Goal: Task Accomplishment & Management: Manage account settings

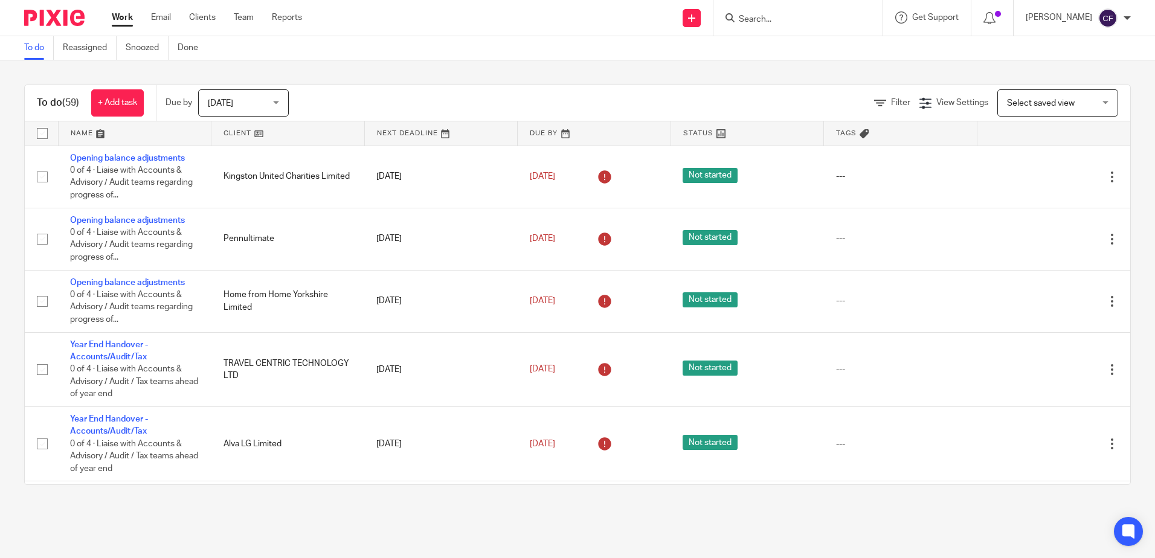
click at [789, 25] on form at bounding box center [801, 17] width 129 height 15
click at [777, 11] on form at bounding box center [801, 17] width 129 height 15
click at [755, 22] on input "Search" at bounding box center [791, 19] width 109 height 11
type input "dg"
click at [854, 83] on link at bounding box center [810, 84] width 150 height 18
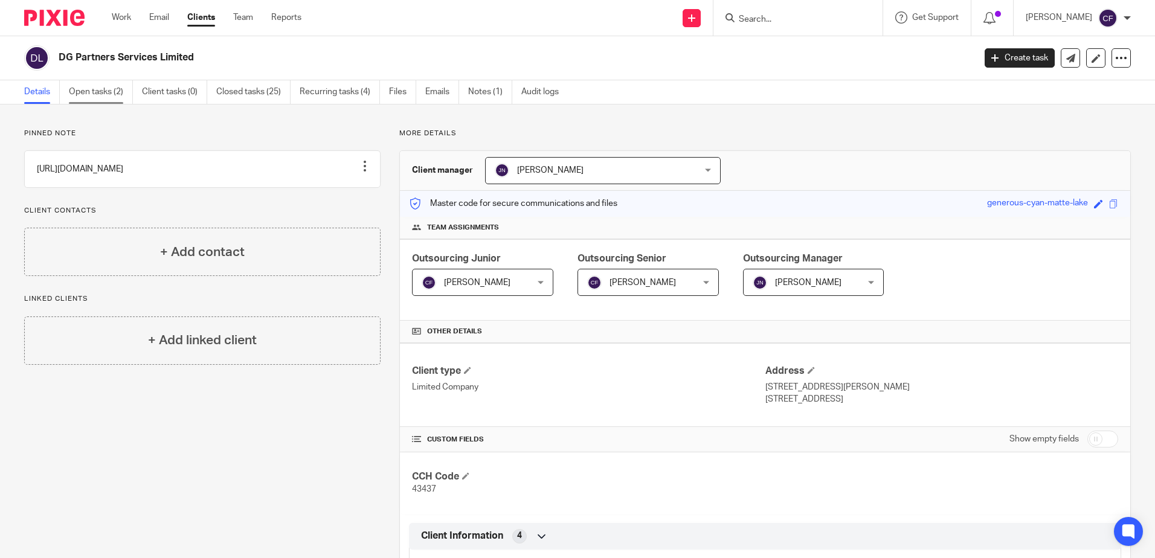
click at [118, 89] on link "Open tasks (2)" at bounding box center [101, 92] width 64 height 24
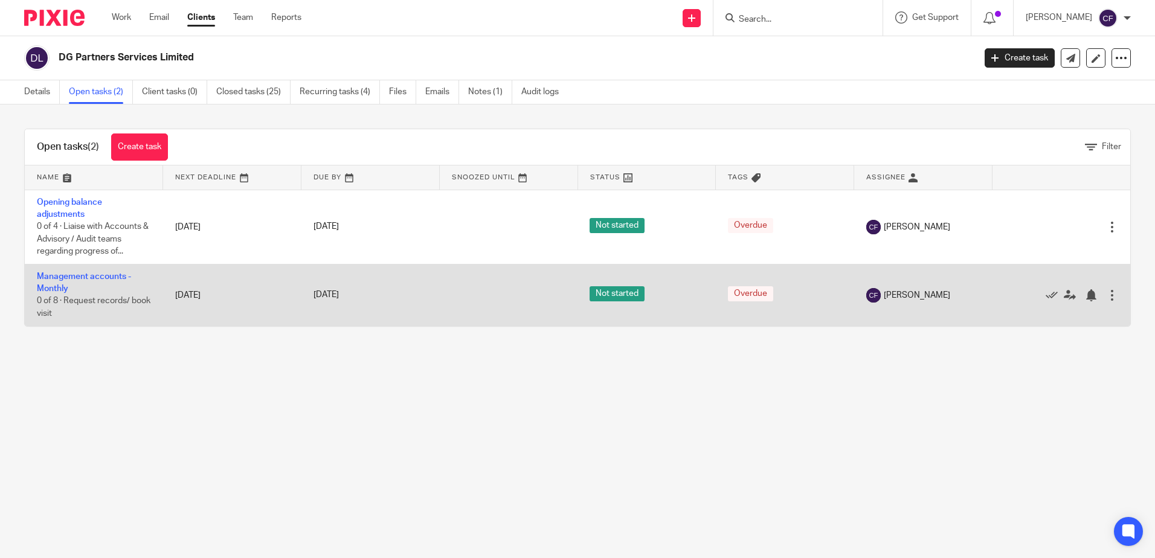
click at [65, 283] on td "Management accounts - Monthly 0 of 8 · Request records/ book visit" at bounding box center [94, 295] width 138 height 62
click at [58, 283] on td "Management accounts - Monthly 0 of 8 · Request records/ book visit" at bounding box center [94, 295] width 138 height 62
click at [52, 277] on link "Management accounts - Monthly" at bounding box center [84, 282] width 94 height 21
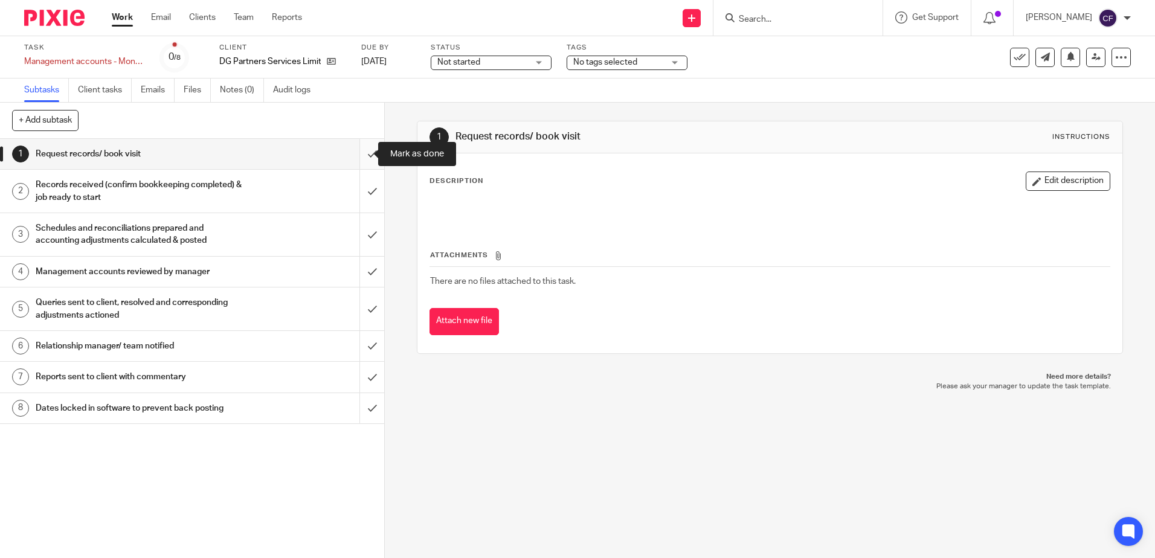
click at [364, 153] on input "submit" at bounding box center [192, 154] width 384 height 30
click at [348, 205] on input "submit" at bounding box center [192, 191] width 384 height 43
click at [357, 223] on input "submit" at bounding box center [192, 234] width 384 height 43
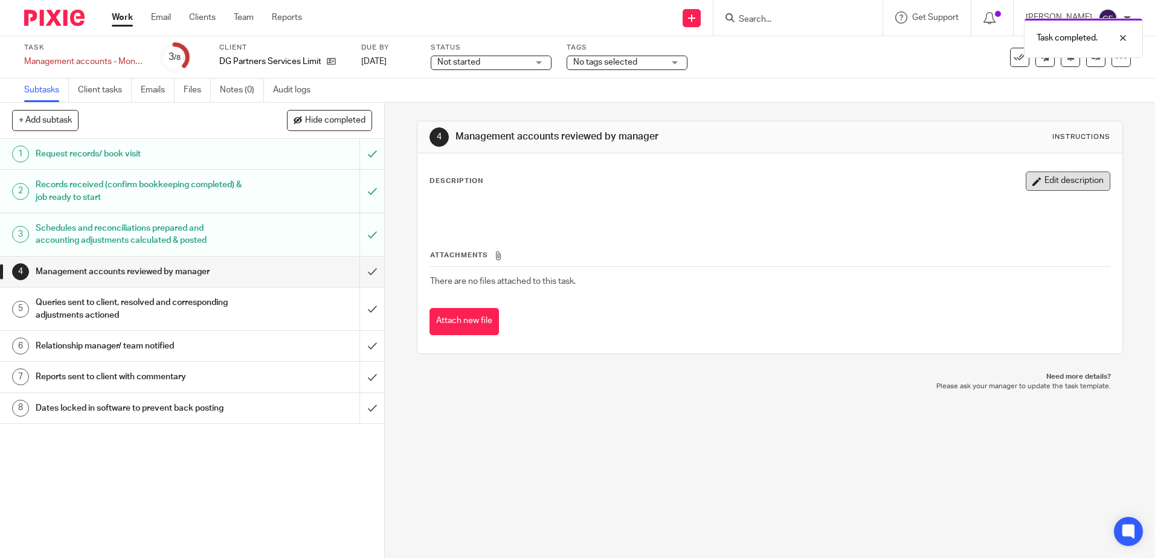
click at [1052, 178] on button "Edit description" at bounding box center [1067, 180] width 85 height 19
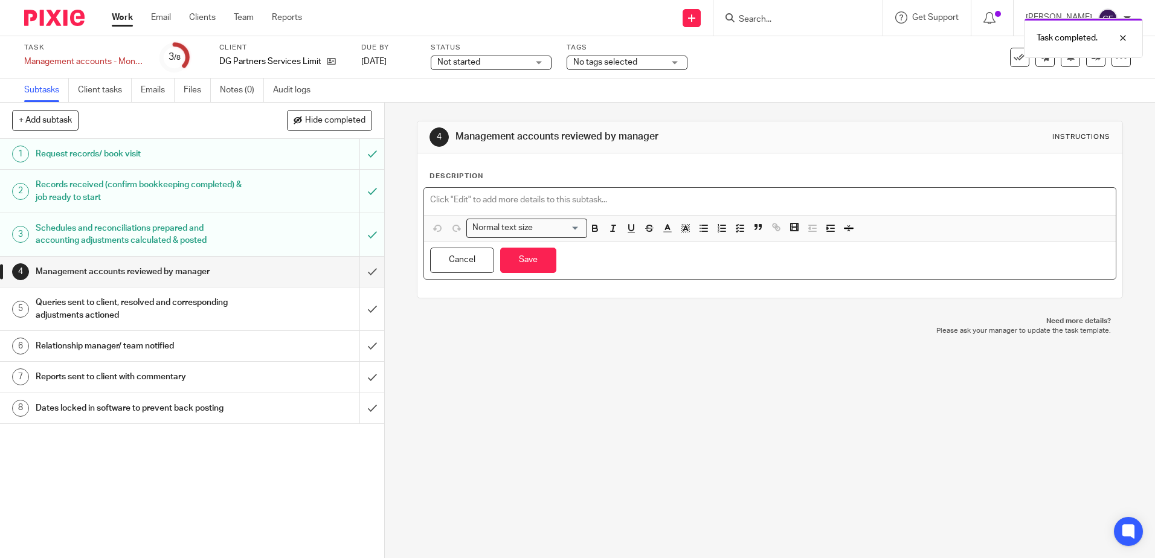
click at [758, 189] on div at bounding box center [769, 201] width 691 height 27
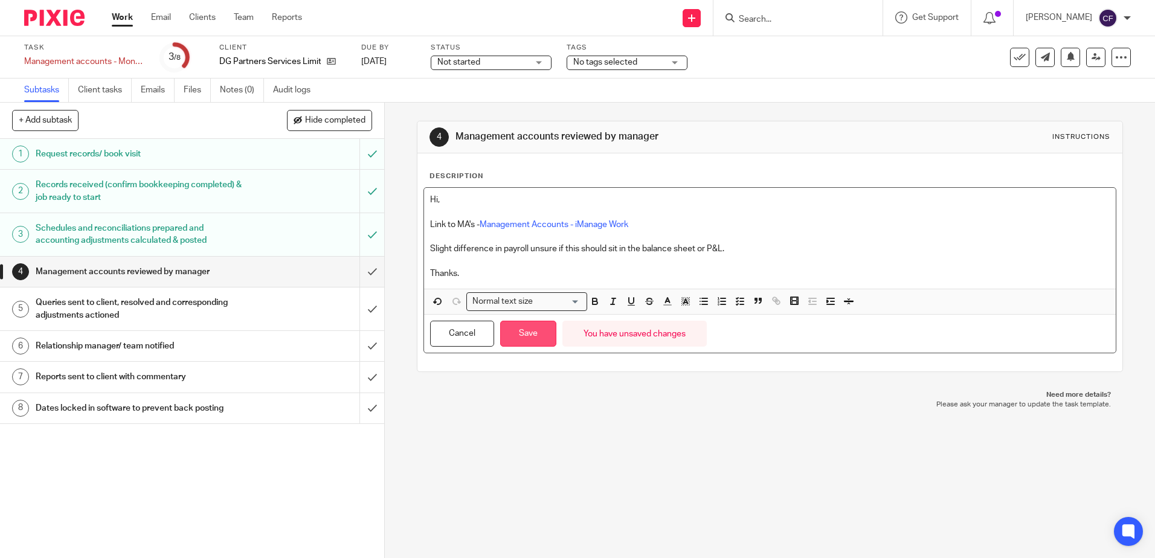
click at [536, 332] on button "Save" at bounding box center [528, 334] width 56 height 26
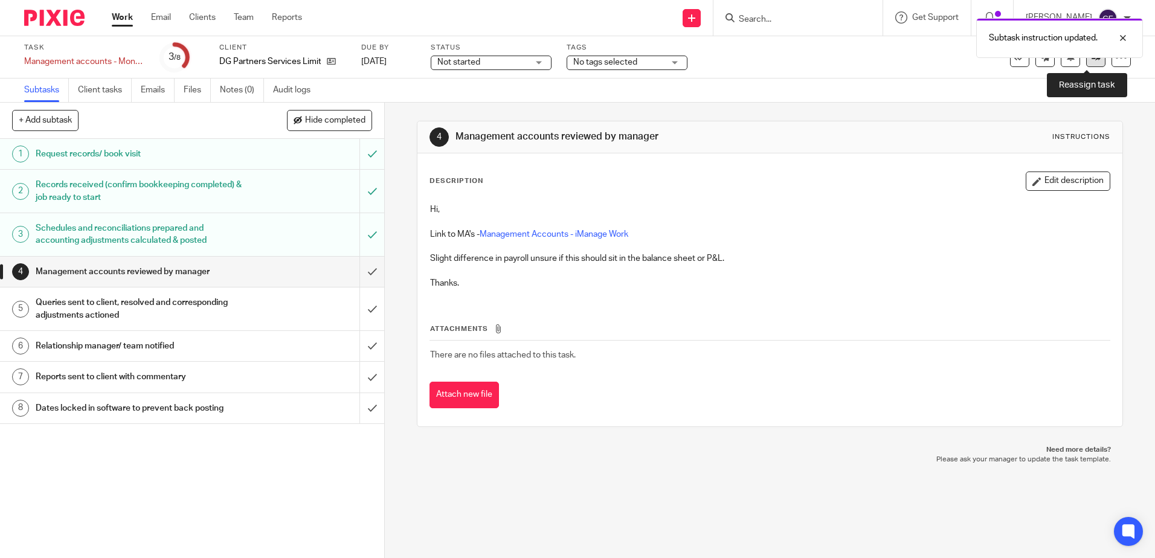
click at [1091, 60] on icon at bounding box center [1095, 57] width 9 height 9
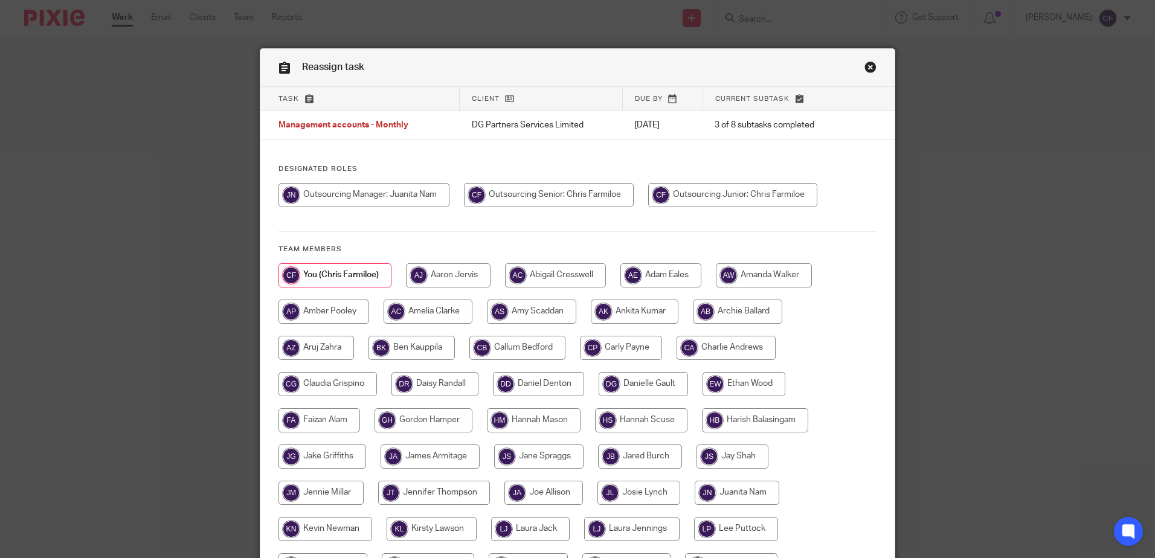
click at [403, 191] on input "radio" at bounding box center [363, 195] width 171 height 24
radio input "true"
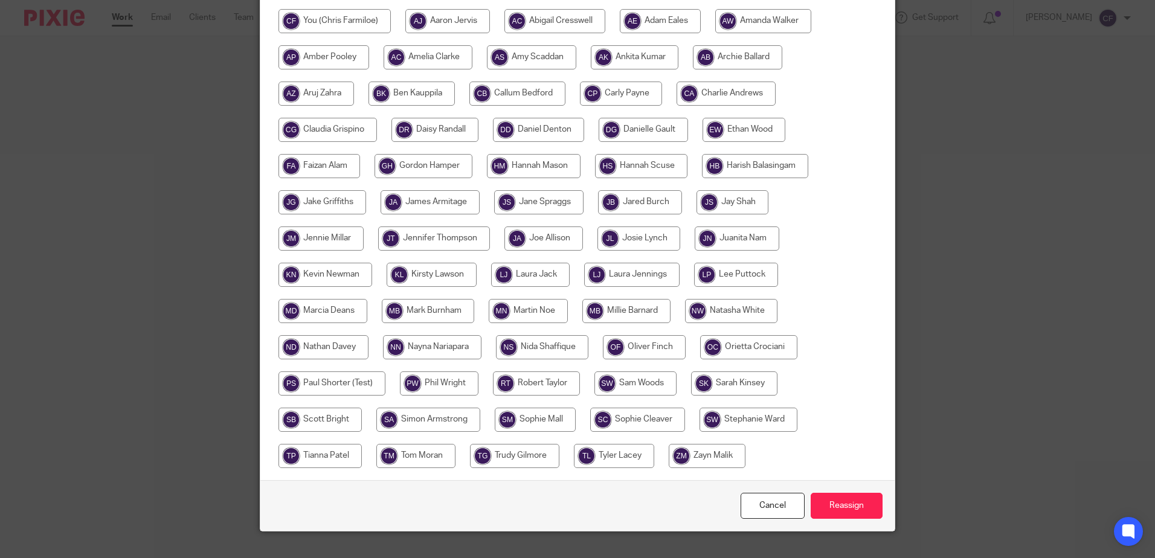
scroll to position [276, 0]
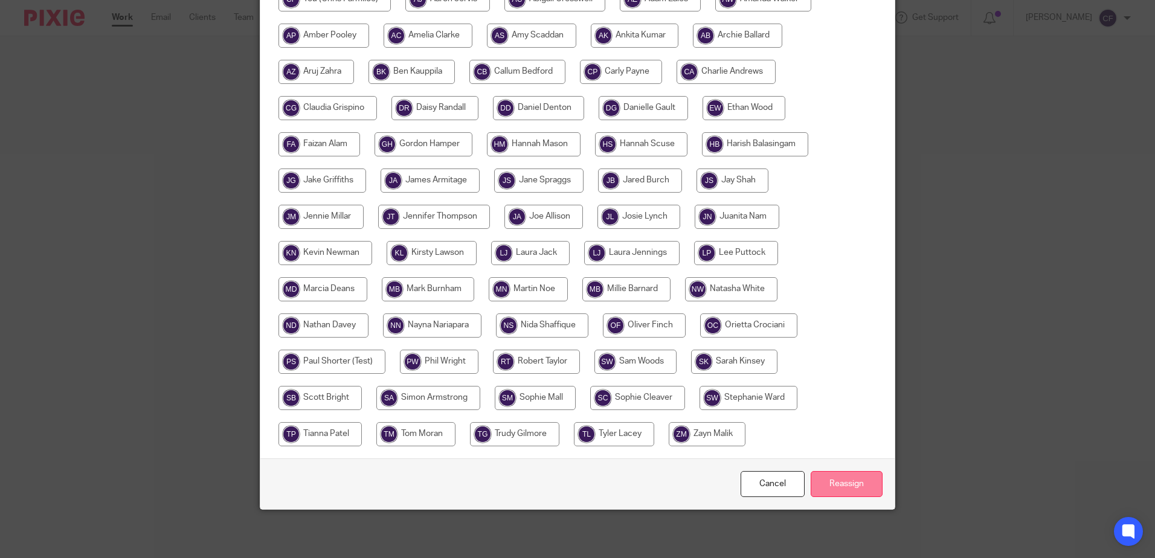
click at [836, 489] on input "Reassign" at bounding box center [846, 484] width 72 height 26
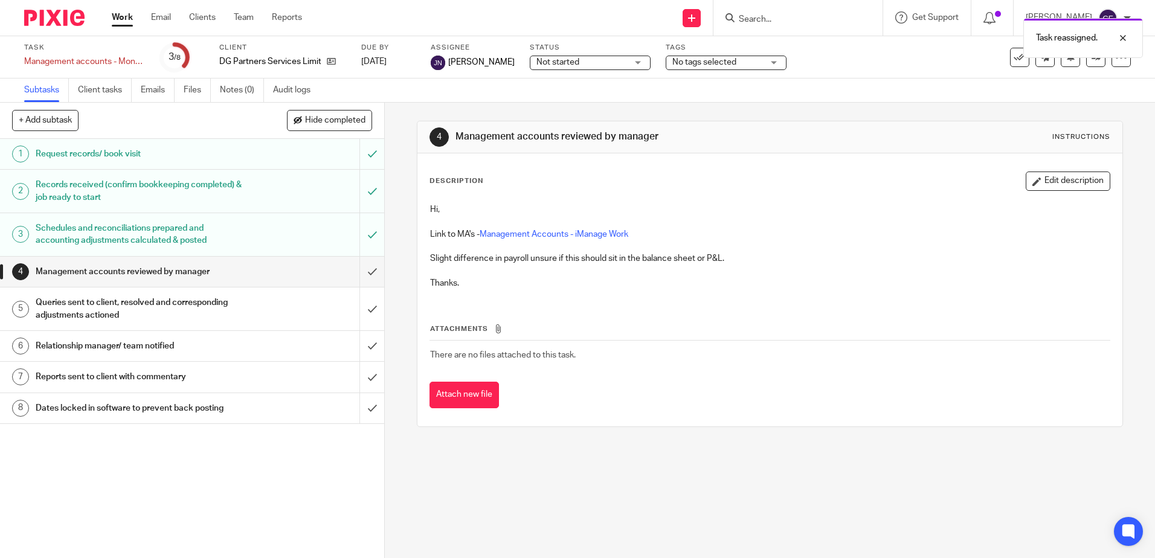
click at [826, 14] on div "Task reassigned." at bounding box center [859, 35] width 565 height 46
click at [792, 27] on div "Task reassigned." at bounding box center [859, 35] width 565 height 46
click at [771, 21] on div "Task reassigned." at bounding box center [859, 35] width 565 height 46
click at [752, 18] on div "Task reassigned." at bounding box center [859, 35] width 565 height 46
click at [738, 14] on div "Task reassigned." at bounding box center [859, 35] width 565 height 46
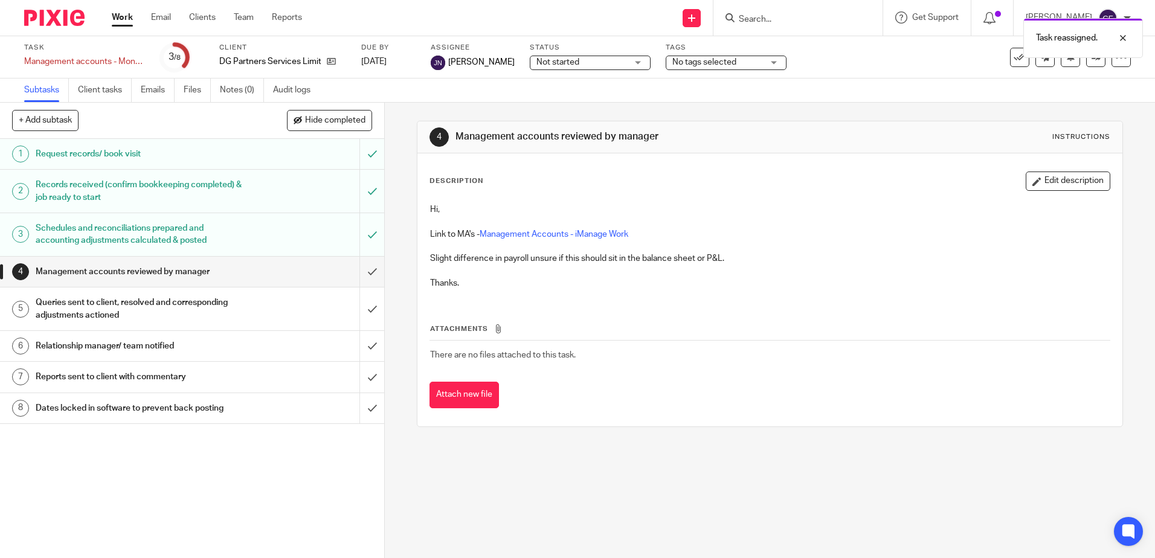
click at [793, 28] on div "Task reassigned." at bounding box center [859, 35] width 565 height 46
click at [789, 25] on form at bounding box center [801, 17] width 129 height 15
click at [757, 19] on input "Search" at bounding box center [791, 19] width 109 height 11
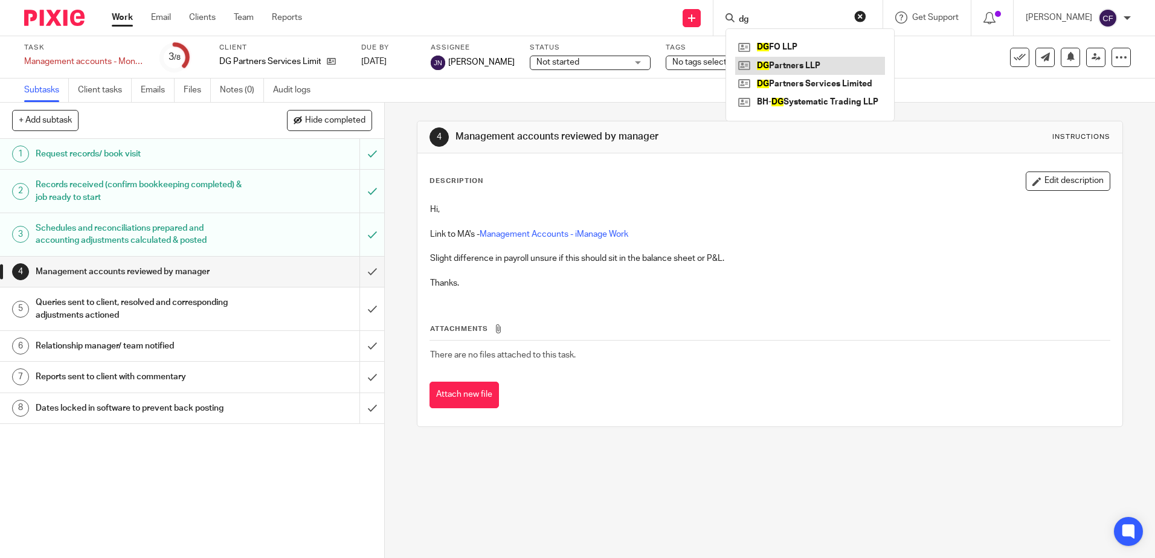
type input "dg"
click at [819, 67] on link at bounding box center [810, 66] width 150 height 18
click at [828, 60] on link at bounding box center [810, 66] width 150 height 18
click at [828, 61] on link at bounding box center [810, 66] width 150 height 18
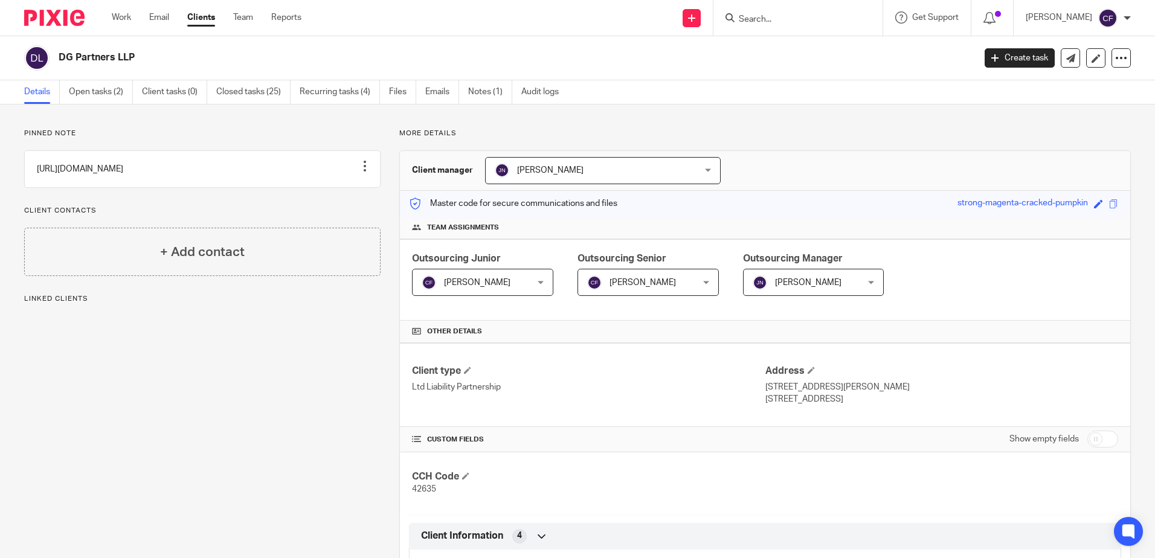
click at [89, 79] on div "DG Partners LLP Create task Update from Companies House Export data Merge Archi…" at bounding box center [577, 58] width 1155 height 44
click at [103, 97] on link "Open tasks (2)" at bounding box center [101, 92] width 64 height 24
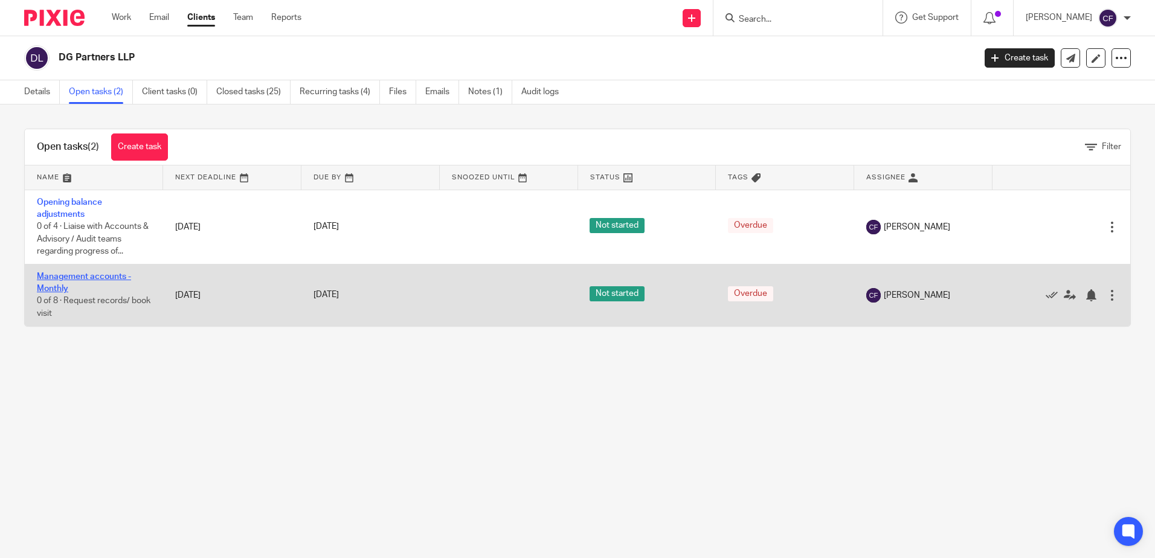
click at [59, 279] on link "Management accounts - Monthly" at bounding box center [84, 282] width 94 height 21
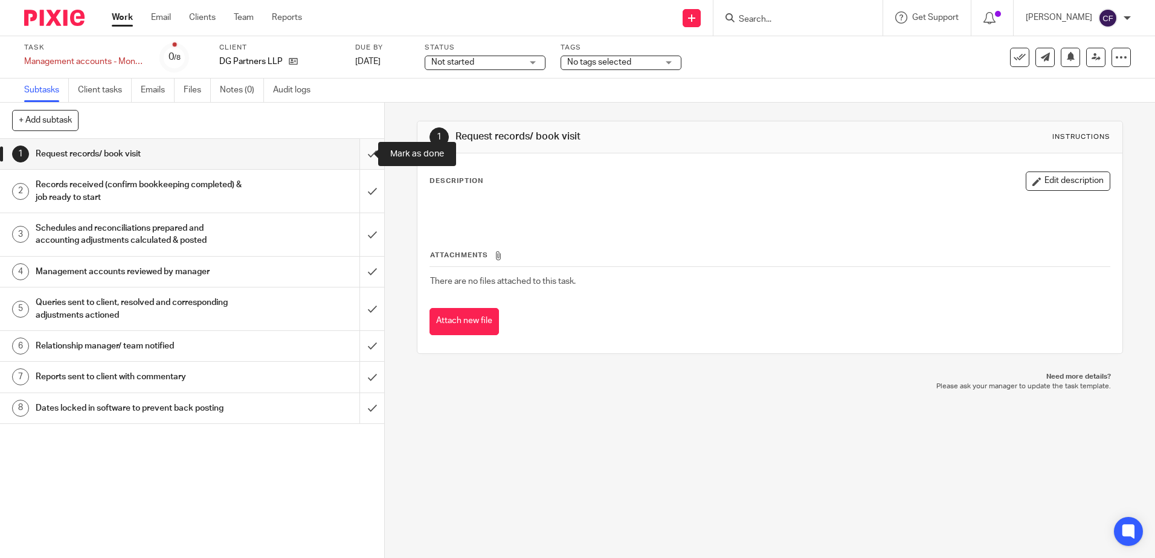
click at [362, 152] on input "submit" at bounding box center [192, 154] width 384 height 30
click at [355, 191] on input "submit" at bounding box center [192, 191] width 384 height 43
click at [360, 226] on input "submit" at bounding box center [192, 234] width 384 height 43
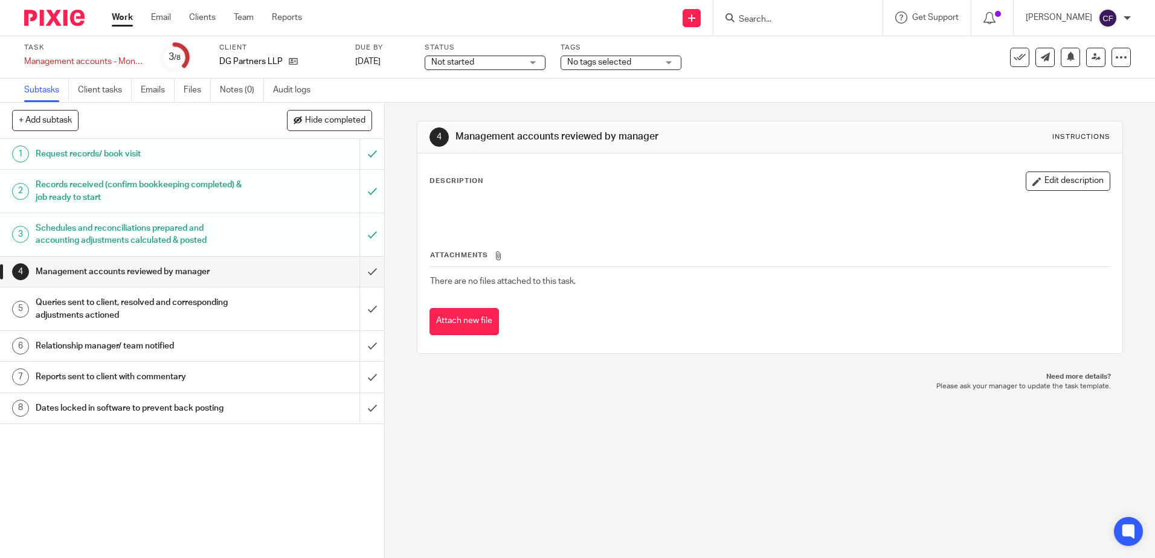
click at [1069, 182] on button "Edit description" at bounding box center [1067, 180] width 85 height 19
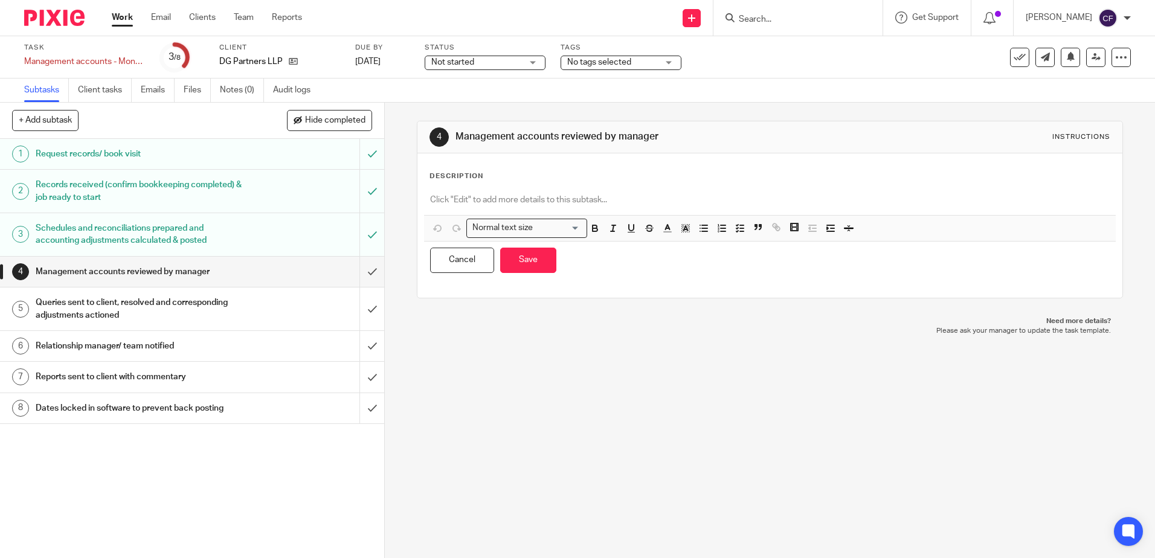
click at [744, 199] on p at bounding box center [769, 200] width 679 height 12
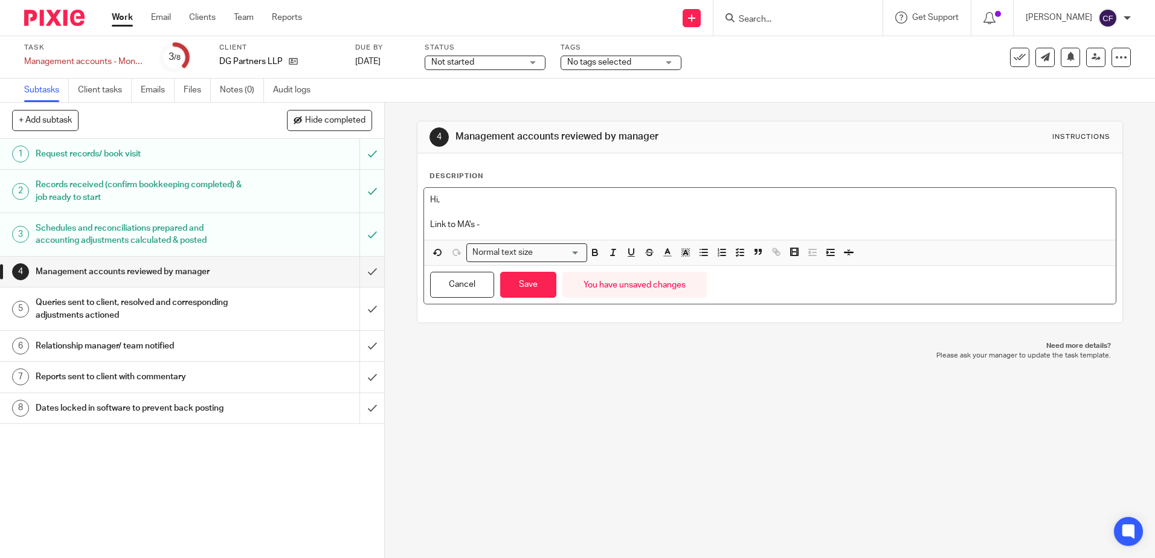
click at [527, 220] on p "Link to MA's -" at bounding box center [769, 225] width 679 height 12
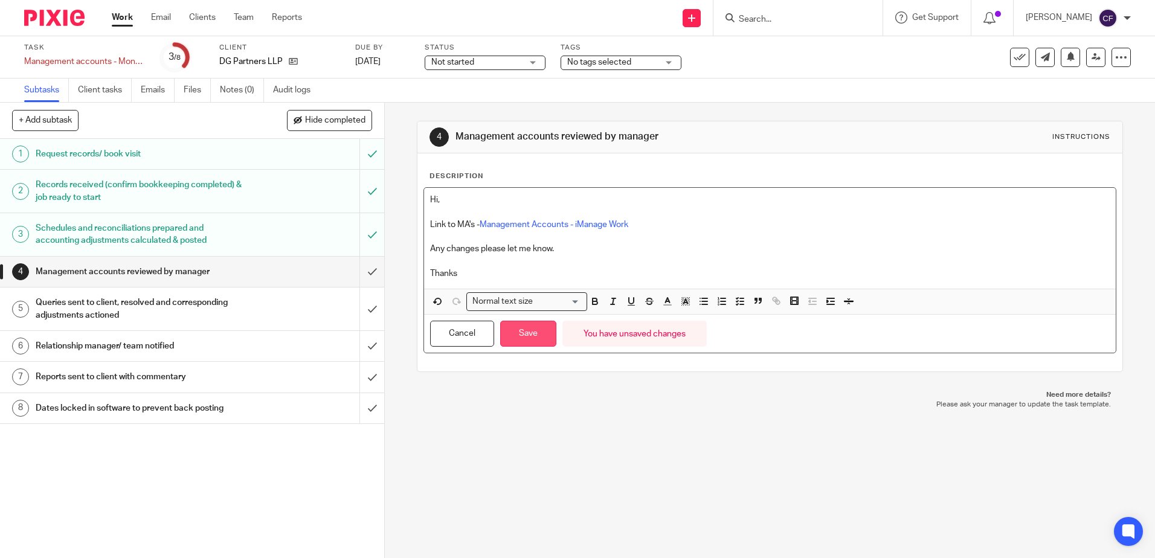
click at [533, 345] on button "Save" at bounding box center [528, 334] width 56 height 26
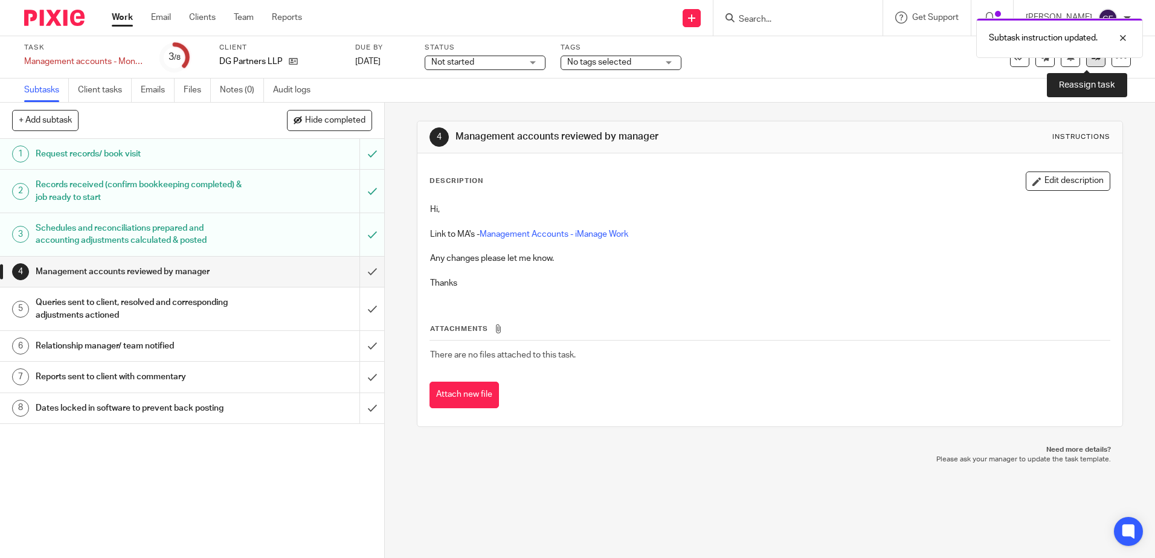
click at [1086, 62] on link at bounding box center [1095, 57] width 19 height 19
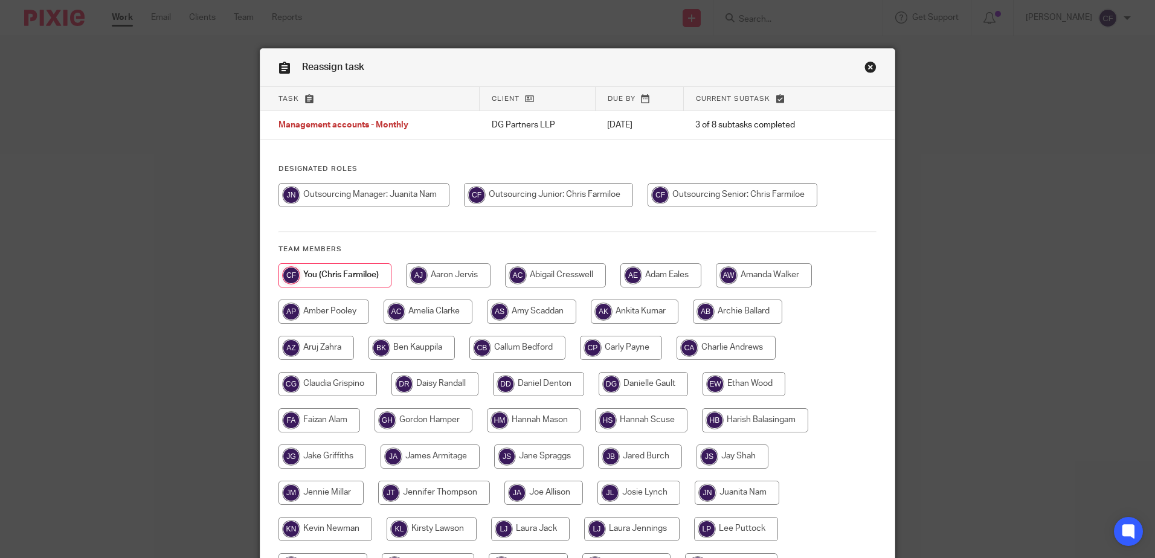
click at [359, 195] on input "radio" at bounding box center [363, 195] width 171 height 24
radio input "true"
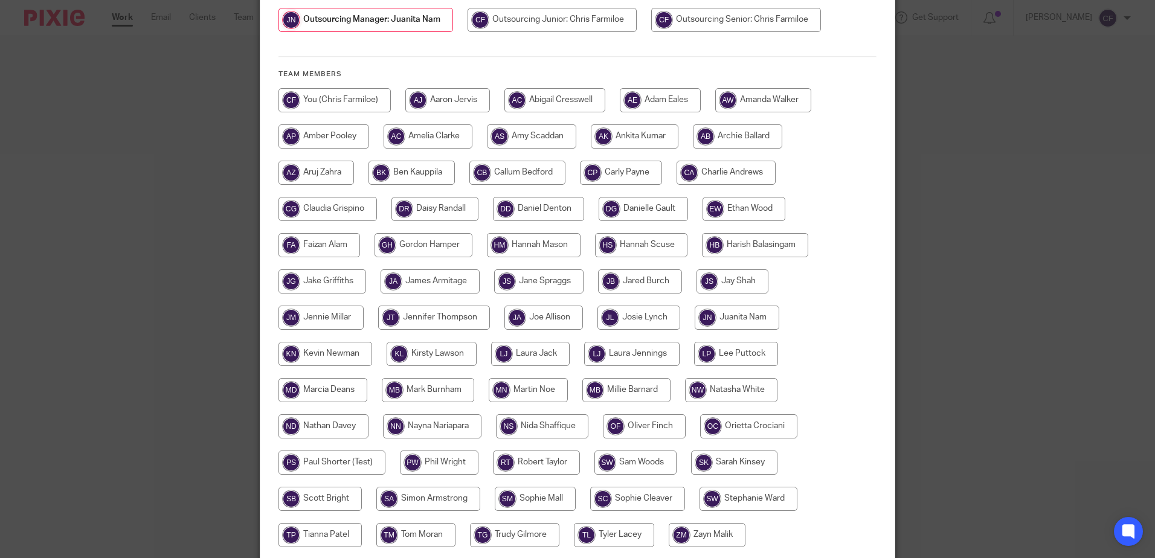
scroll to position [276, 0]
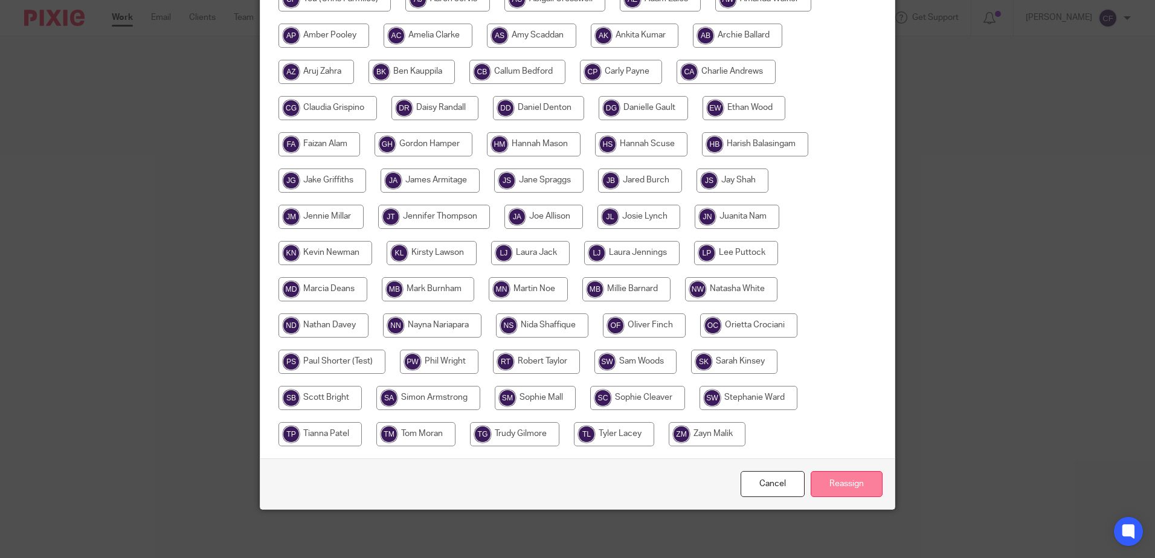
click at [850, 480] on input "Reassign" at bounding box center [846, 484] width 72 height 26
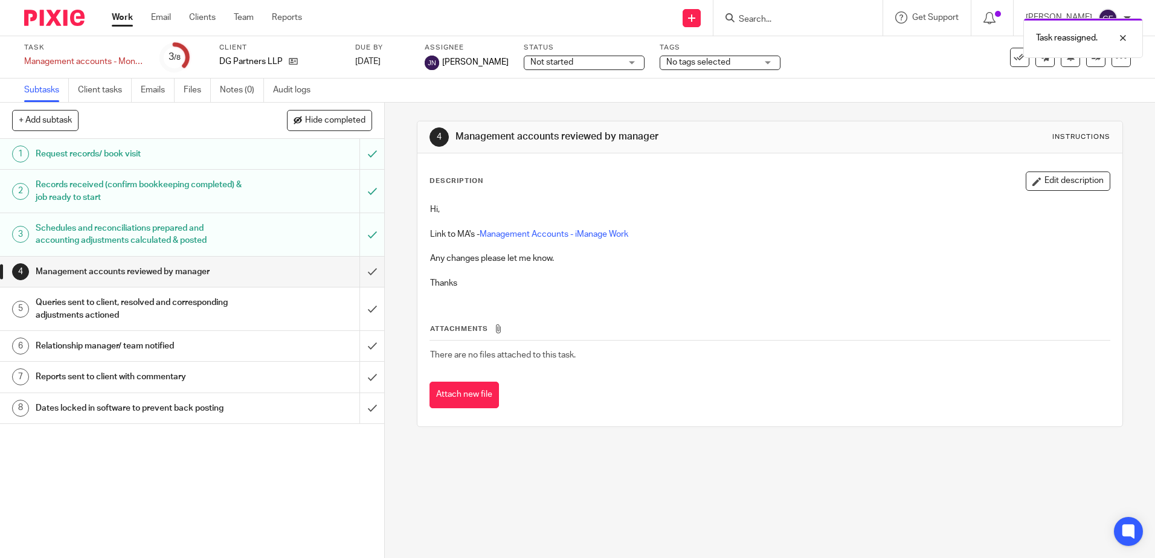
click at [786, 13] on div "Task reassigned." at bounding box center [859, 35] width 565 height 46
click at [754, 16] on div "Task reassigned." at bounding box center [859, 35] width 565 height 46
click at [755, 21] on div "Task reassigned." at bounding box center [859, 35] width 565 height 46
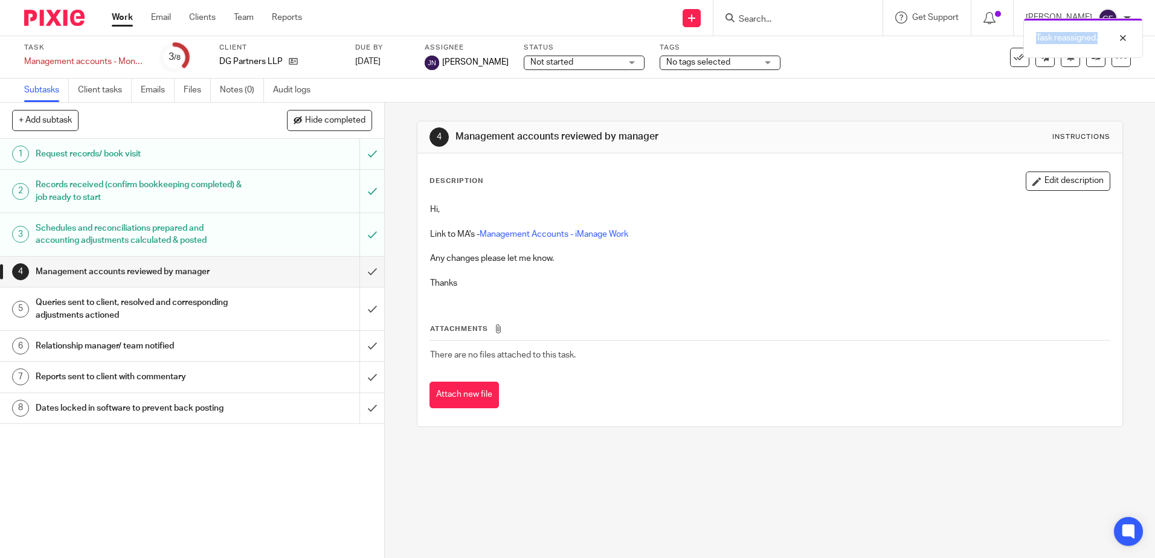
click at [751, 19] on div "Task reassigned." at bounding box center [859, 35] width 565 height 46
click at [732, 19] on div "Task reassigned." at bounding box center [859, 35] width 565 height 46
click at [738, 17] on div "Task reassigned." at bounding box center [859, 35] width 565 height 46
click at [759, 20] on div "Task reassigned." at bounding box center [859, 35] width 565 height 46
click at [825, 18] on input "Search" at bounding box center [791, 19] width 109 height 11
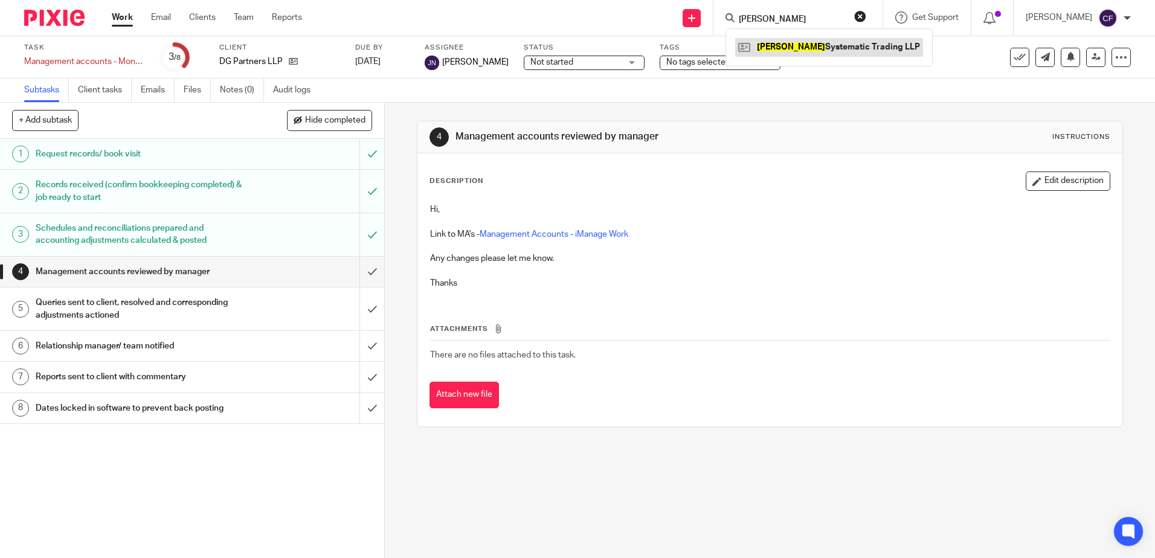
type input "bh-dg"
click at [850, 40] on link at bounding box center [829, 47] width 188 height 18
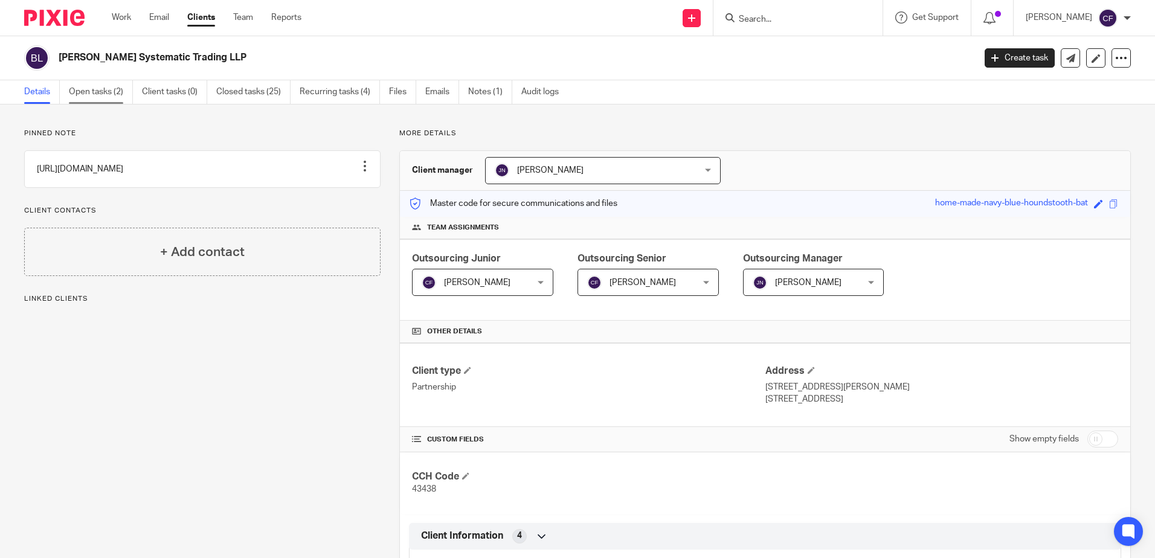
click at [94, 92] on link "Open tasks (2)" at bounding box center [101, 92] width 64 height 24
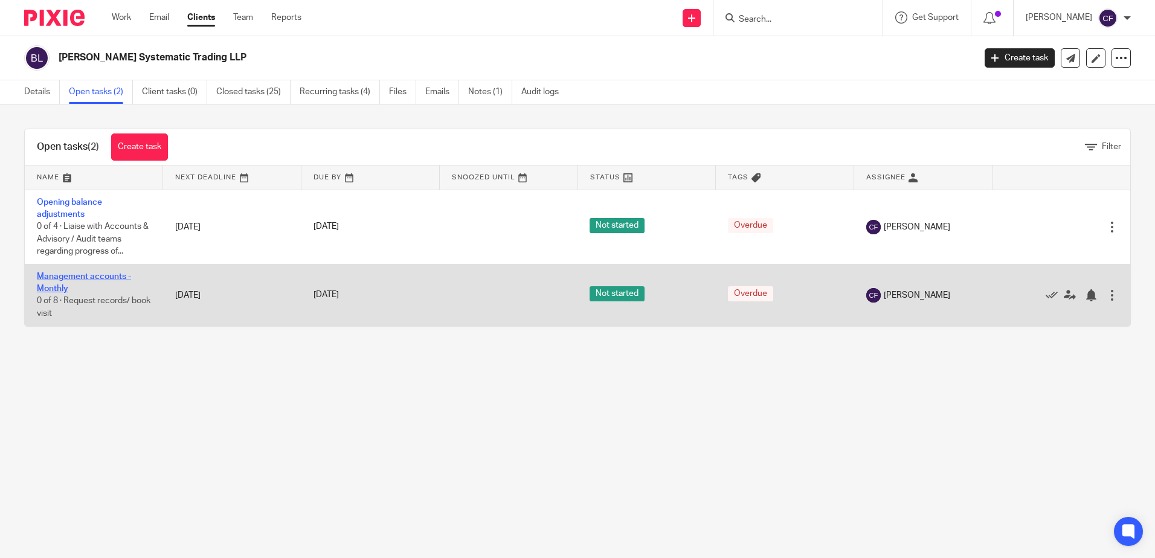
click at [65, 280] on link "Management accounts - Monthly" at bounding box center [84, 282] width 94 height 21
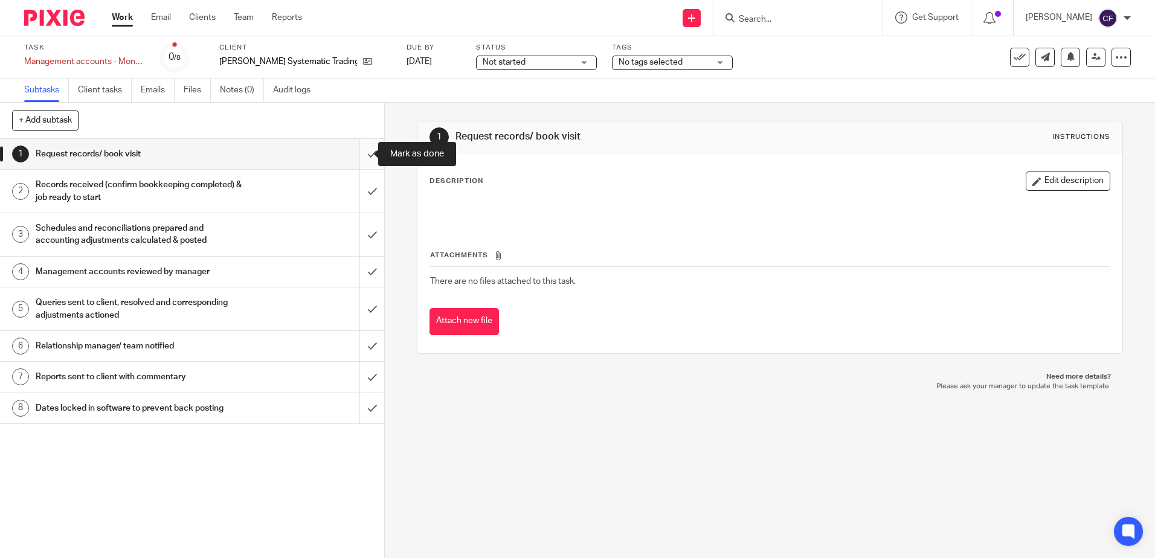
click at [368, 150] on input "submit" at bounding box center [192, 154] width 384 height 30
click at [366, 195] on input "submit" at bounding box center [192, 191] width 384 height 43
click at [362, 229] on input "submit" at bounding box center [192, 234] width 384 height 43
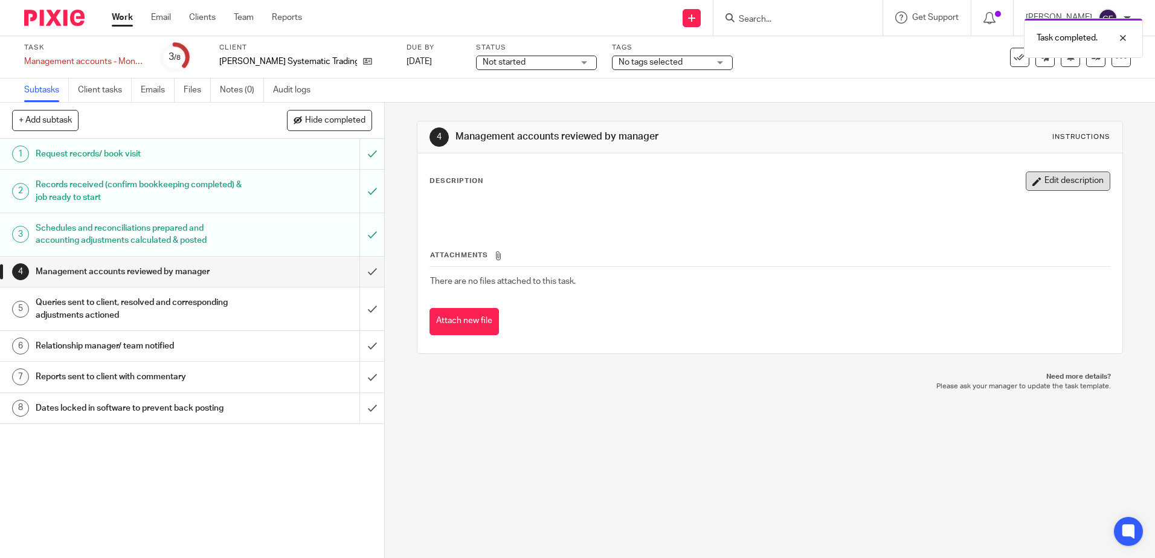
click at [1045, 182] on button "Edit description" at bounding box center [1067, 180] width 85 height 19
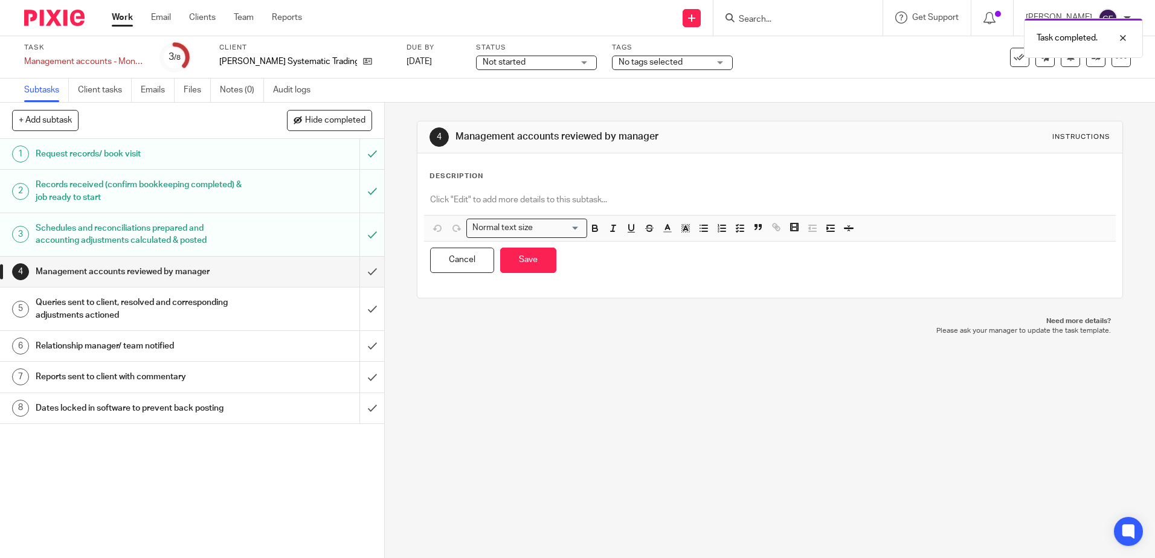
click at [536, 205] on div at bounding box center [769, 201] width 691 height 27
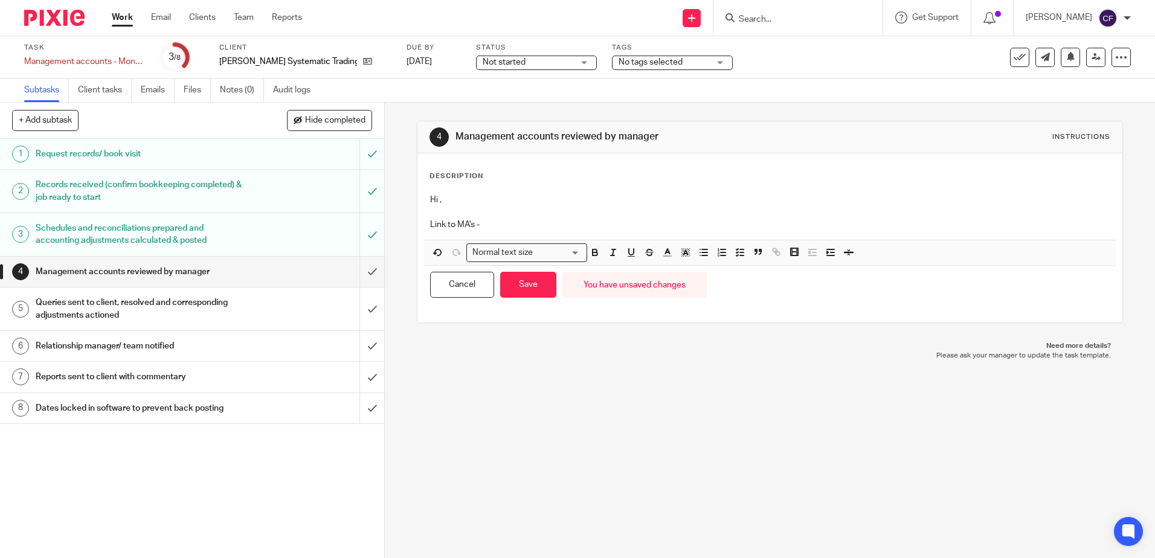
click at [521, 225] on p "Link to MA's -" at bounding box center [769, 225] width 679 height 12
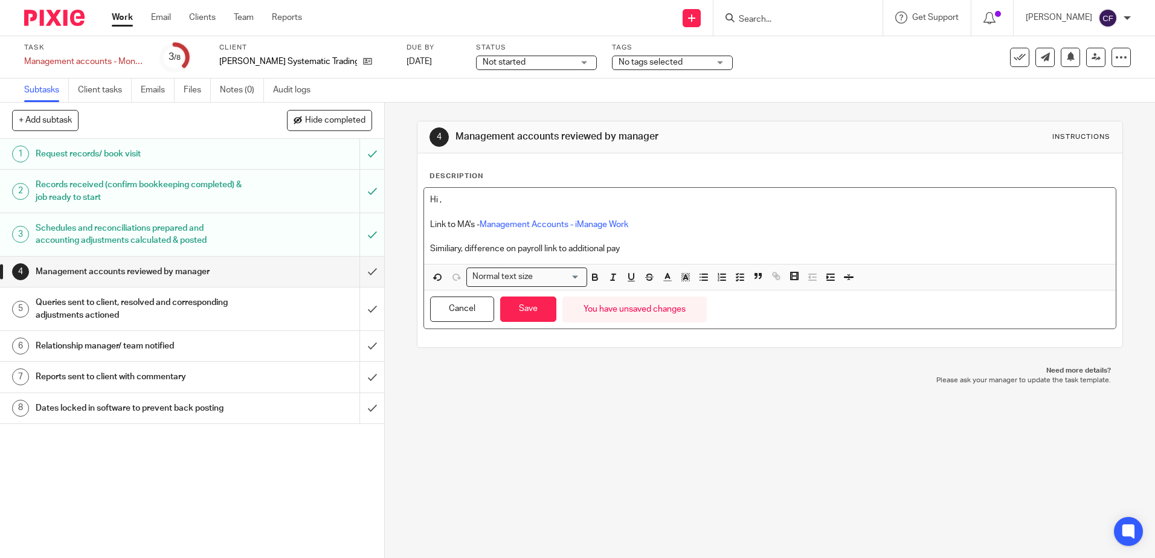
click at [458, 249] on p "Similiary, difference on payroll link to additional pay" at bounding box center [769, 249] width 679 height 12
click at [662, 248] on p "Similar to DG LTD , difference on payroll link to additional pay" at bounding box center [769, 249] width 679 height 12
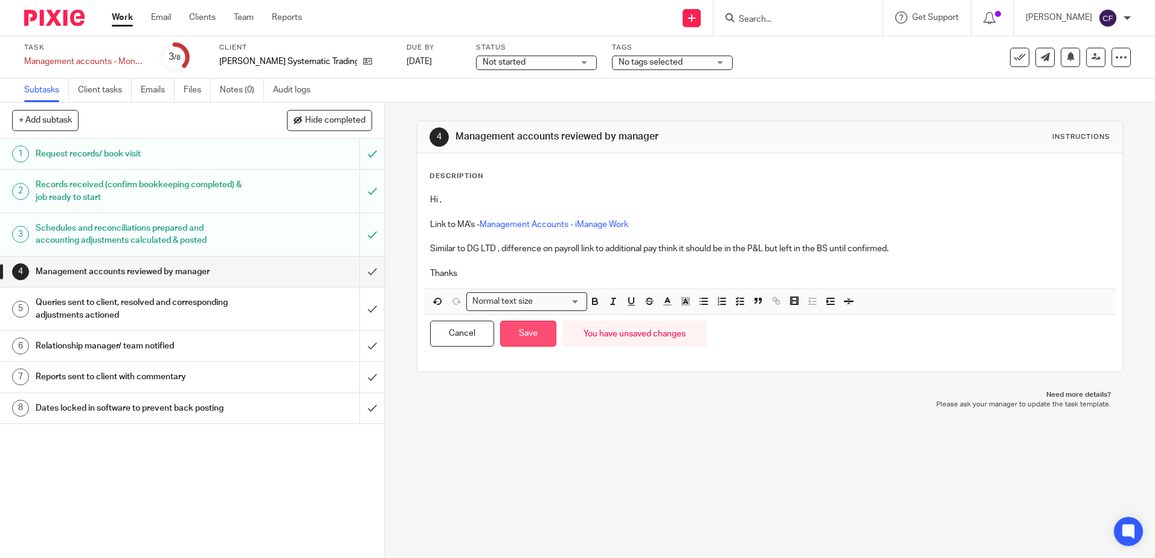
click at [517, 327] on button "Save" at bounding box center [528, 334] width 56 height 26
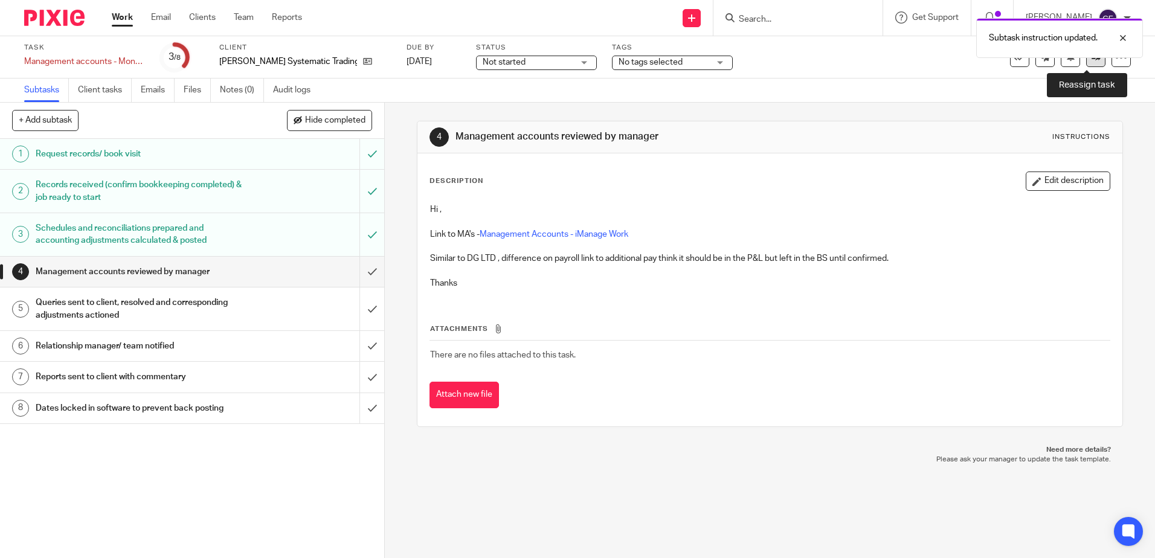
click at [1095, 63] on link at bounding box center [1095, 57] width 19 height 19
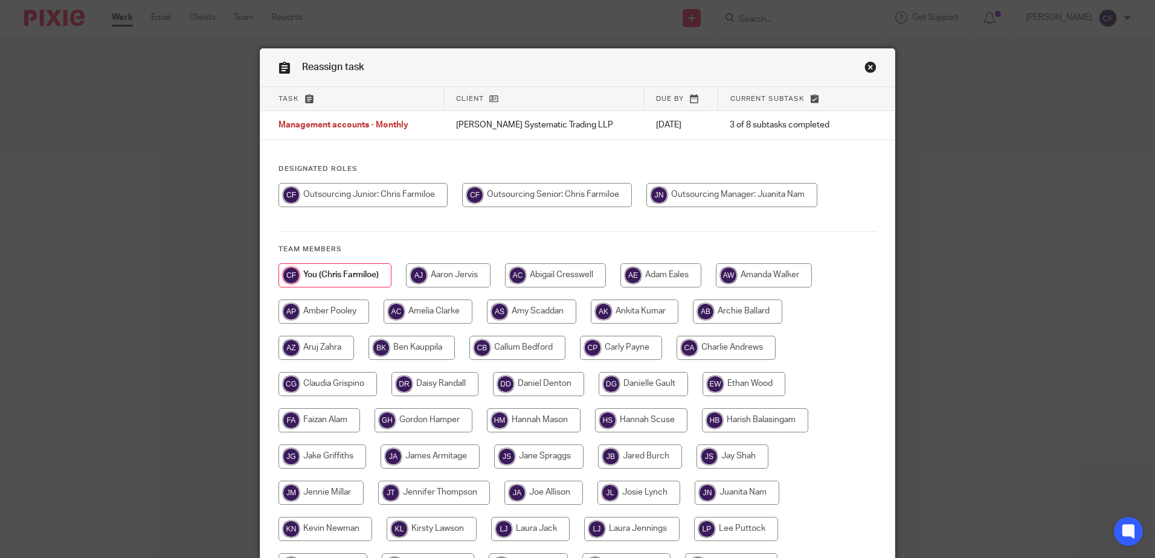
click at [353, 187] on input "radio" at bounding box center [362, 195] width 169 height 24
radio input "true"
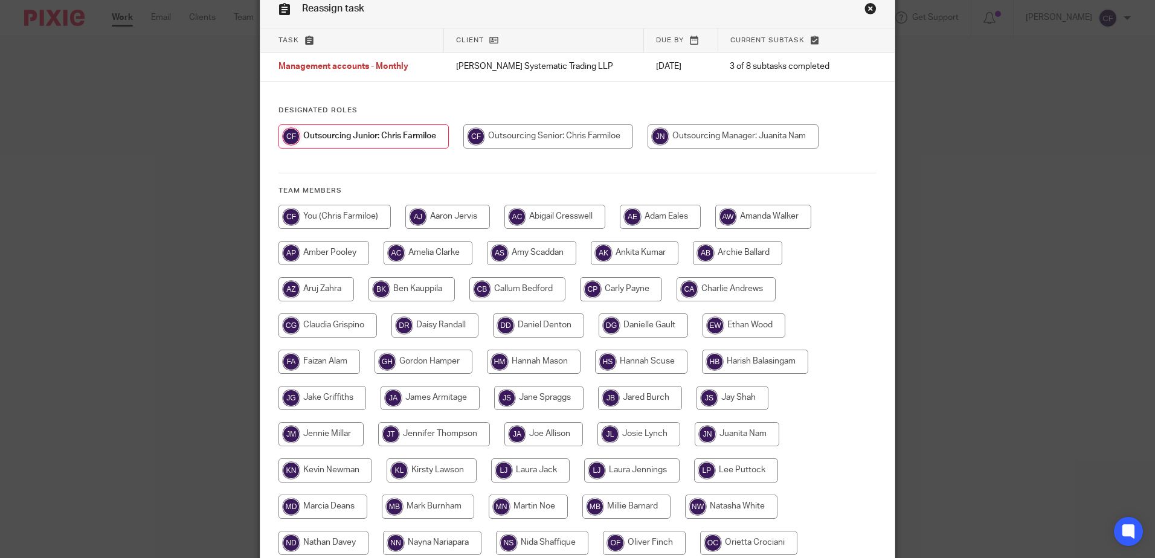
scroll to position [34, 0]
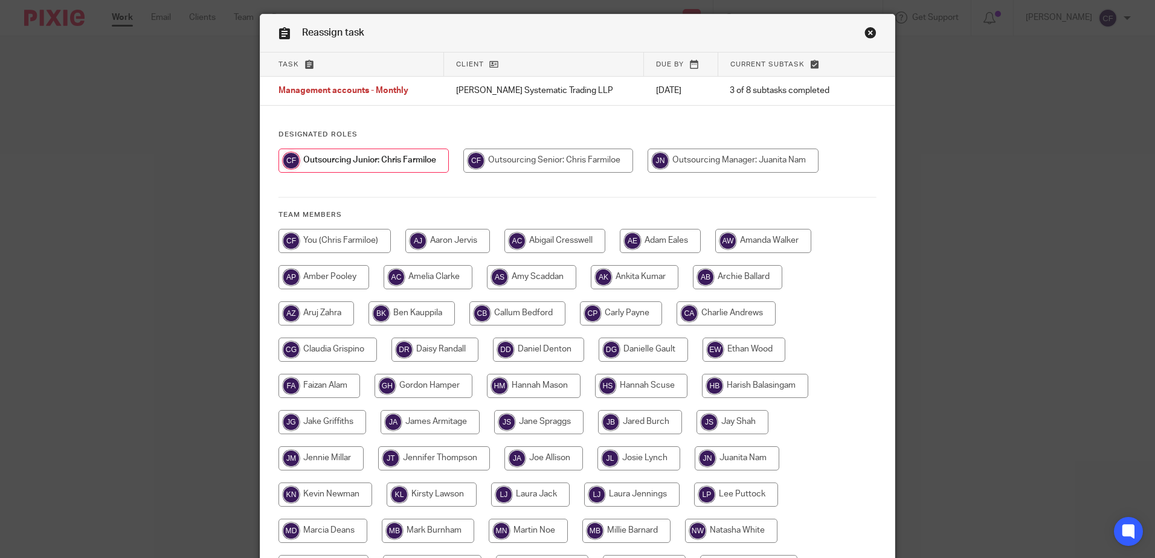
click at [734, 165] on input "radio" at bounding box center [732, 161] width 171 height 24
radio input "true"
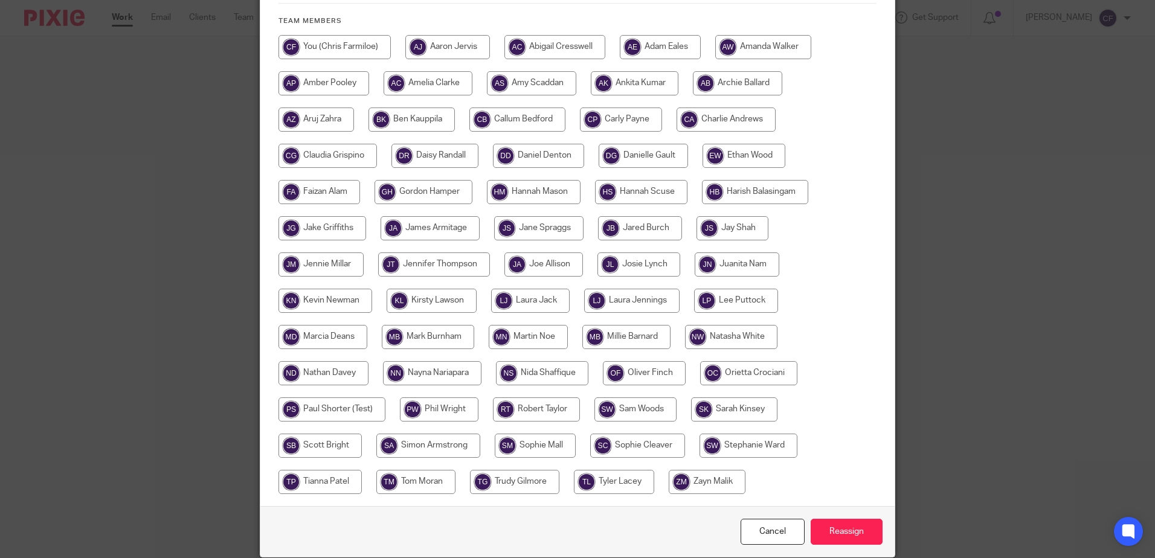
scroll to position [276, 0]
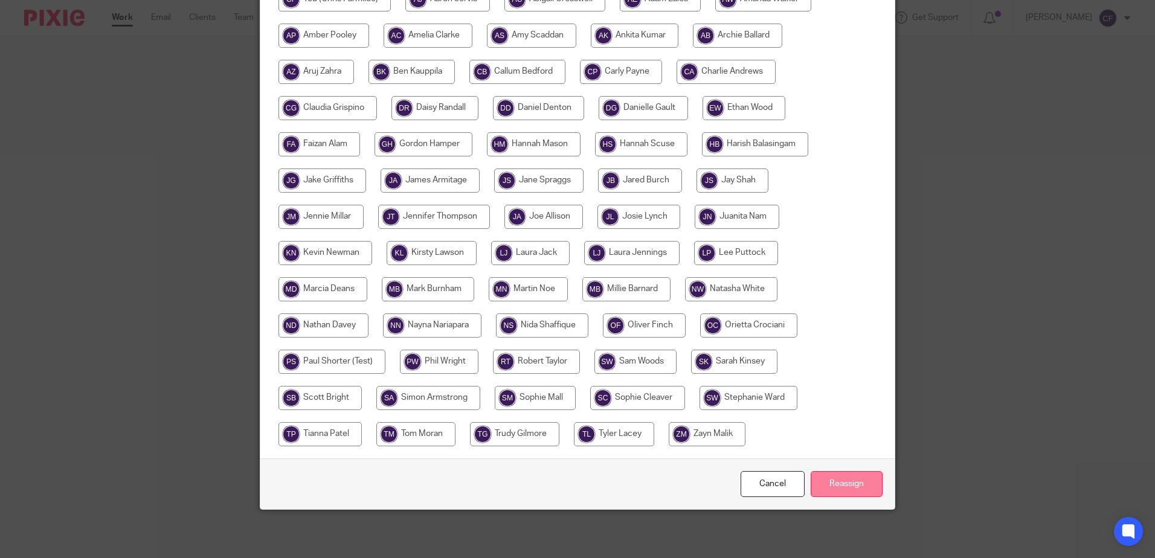
click at [828, 499] on div "Cancel Reassign" at bounding box center [577, 483] width 634 height 51
click at [828, 478] on input "Reassign" at bounding box center [846, 484] width 72 height 26
